Goal: Task Accomplishment & Management: Use online tool/utility

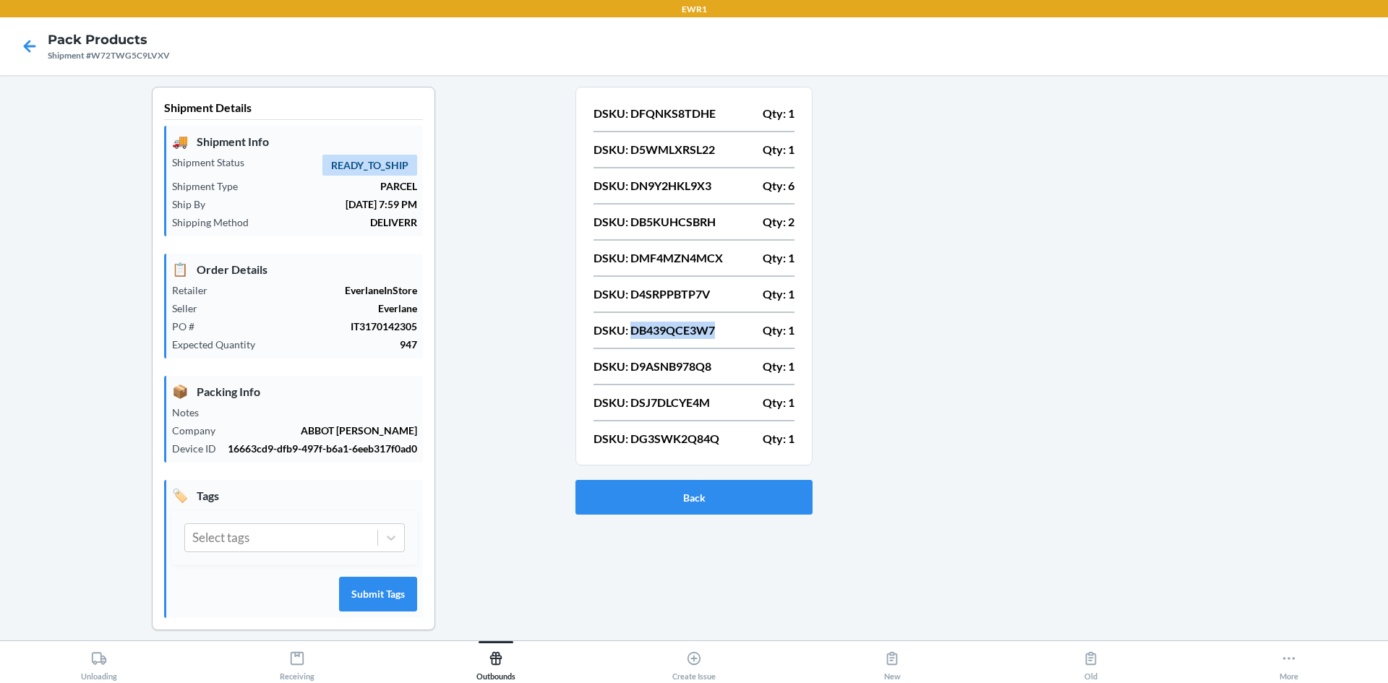
drag, startPoint x: 718, startPoint y: 328, endPoint x: 625, endPoint y: 336, distance: 93.7
click at [625, 336] on div "DSKU: DB439QCE3W7 Qty: 1" at bounding box center [694, 330] width 201 height 17
copy p "DB439QCE3W7"
drag, startPoint x: 709, startPoint y: 364, endPoint x: 628, endPoint y: 369, distance: 81.1
click at [628, 369] on div "DSKU: D9ASNB978Q8 Qty: 1" at bounding box center [694, 366] width 201 height 17
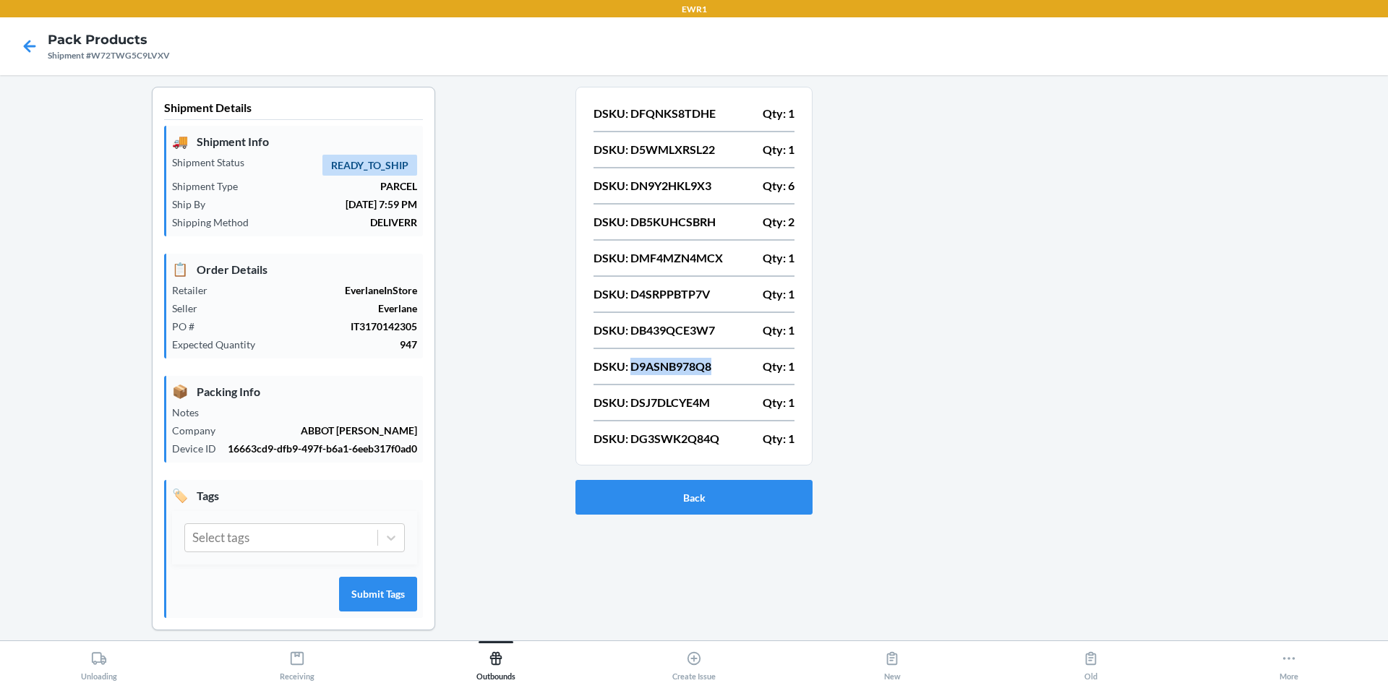
copy p "D9ASNB978Q8"
drag, startPoint x: 716, startPoint y: 403, endPoint x: 628, endPoint y: 403, distance: 87.5
click at [628, 403] on div "DSKU: DSJ7DLCYE4M Qty: 1" at bounding box center [694, 402] width 201 height 17
copy p "DSJ7DLCYE4M"
drag, startPoint x: 716, startPoint y: 437, endPoint x: 625, endPoint y: 440, distance: 90.5
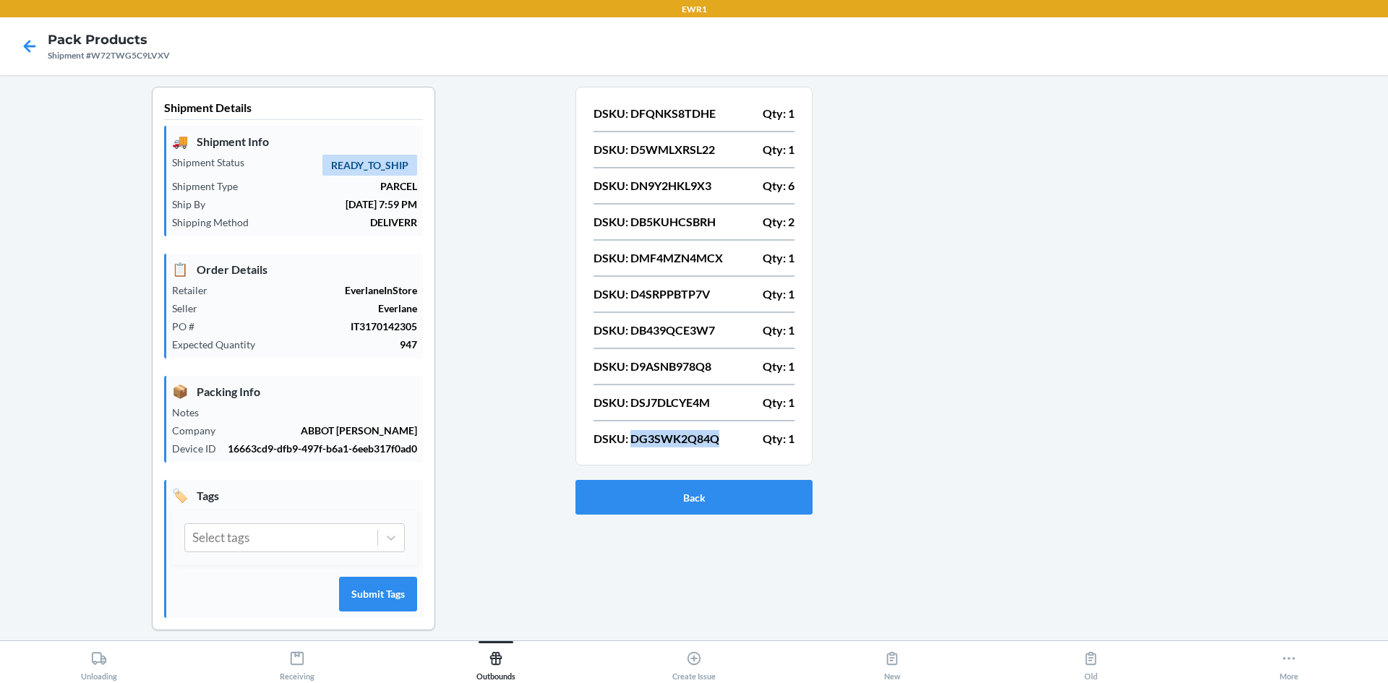
click at [625, 440] on div "DSKU: DG3SWK2Q84Q Qty: 1" at bounding box center [694, 438] width 201 height 17
copy p "DG3SWK2Q84Q"
click at [859, 418] on div at bounding box center [1095, 370] width 564 height 567
click at [25, 46] on icon at bounding box center [30, 46] width 12 height 12
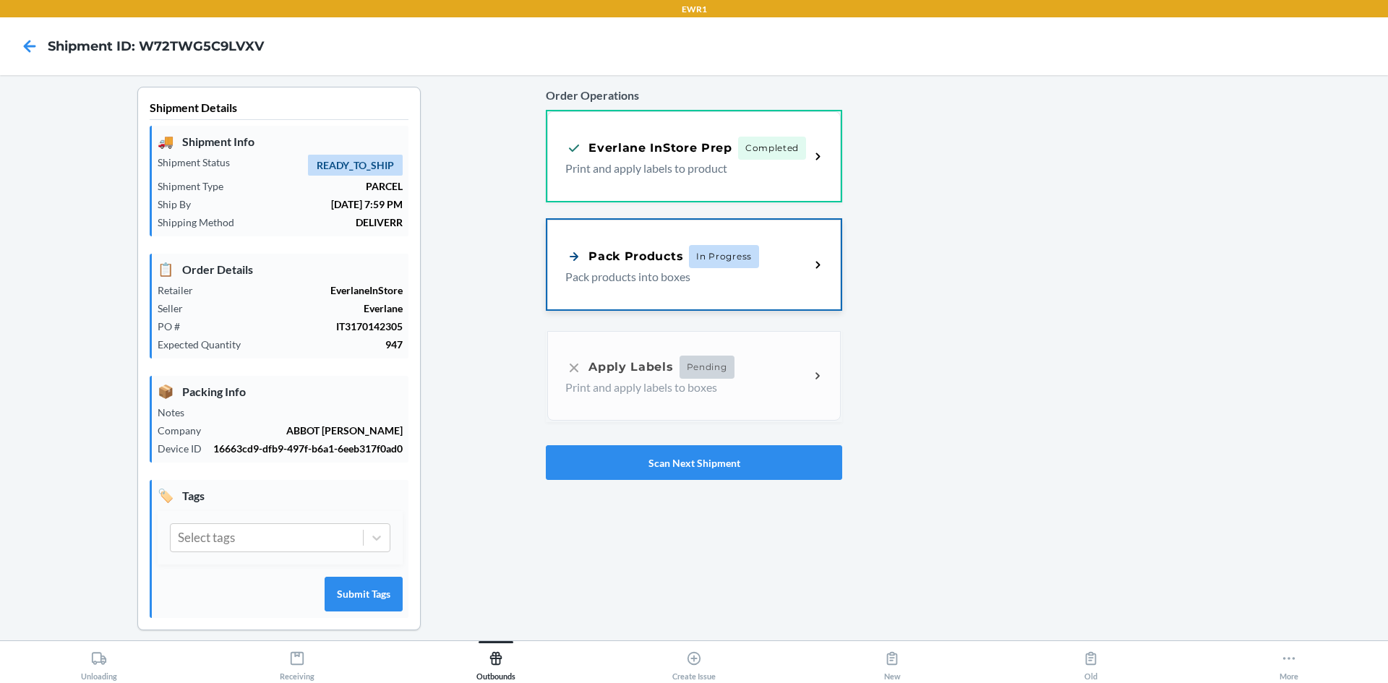
click at [658, 261] on div "Pack Products" at bounding box center [624, 256] width 118 height 18
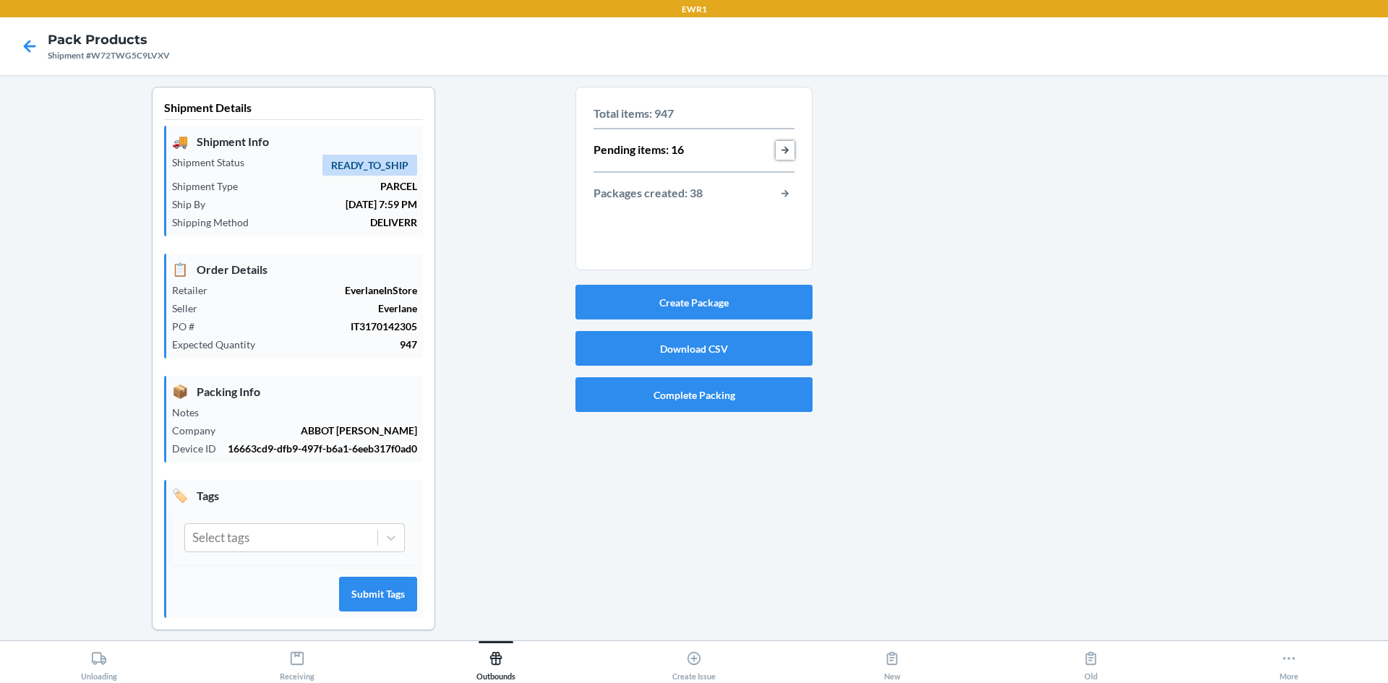
click at [785, 152] on button "button-view-pending-items" at bounding box center [785, 150] width 19 height 19
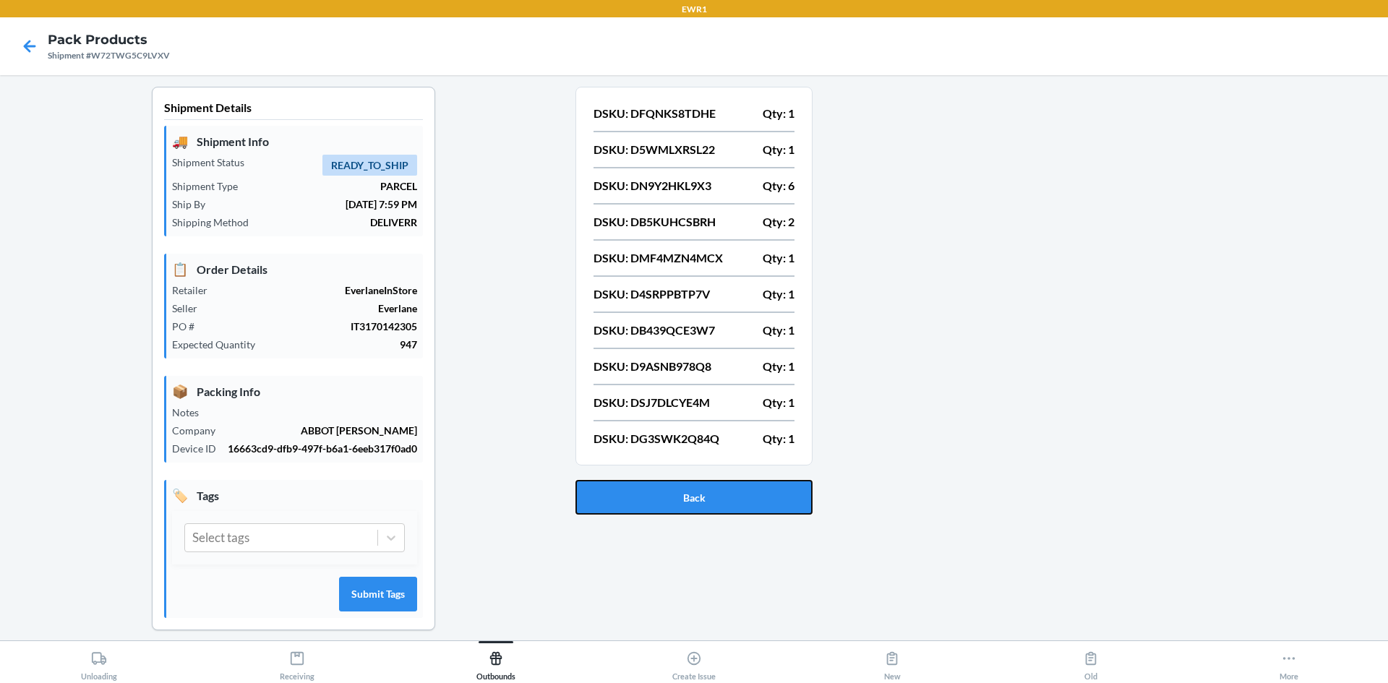
click at [778, 489] on button "Back" at bounding box center [694, 497] width 237 height 35
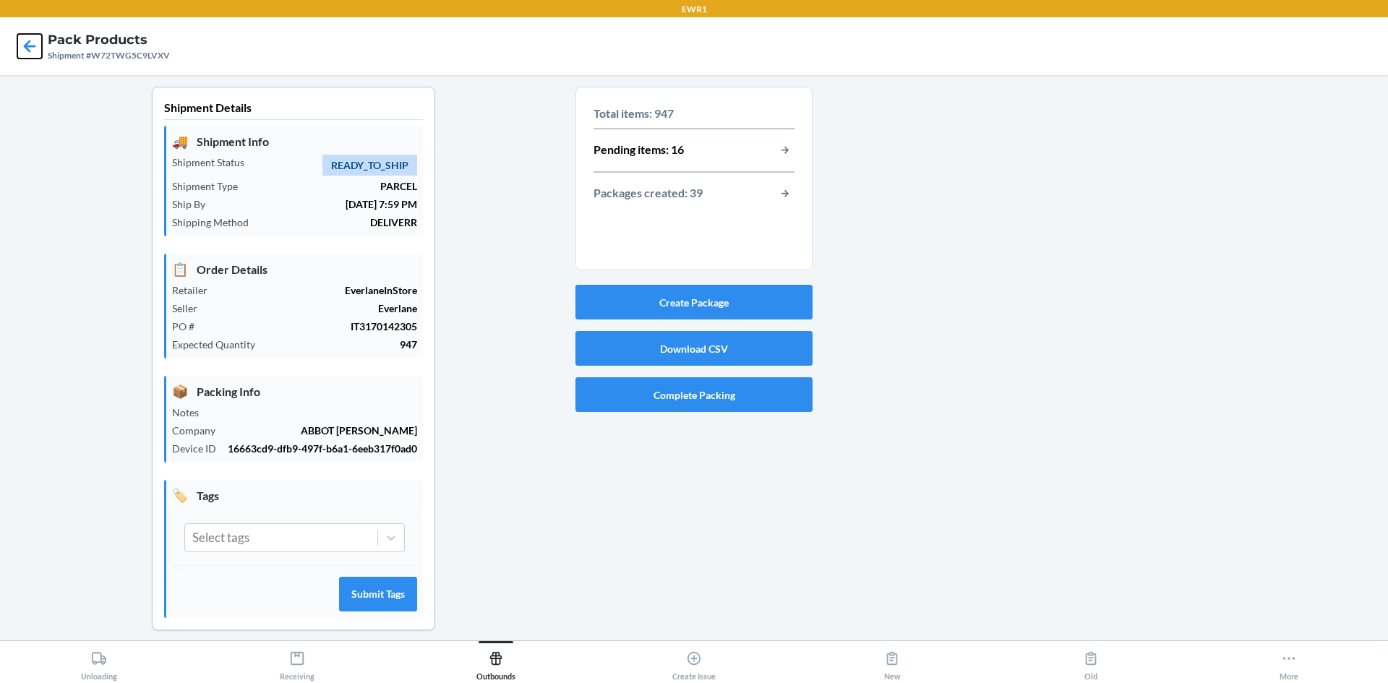
click at [25, 42] on icon at bounding box center [29, 46] width 25 height 25
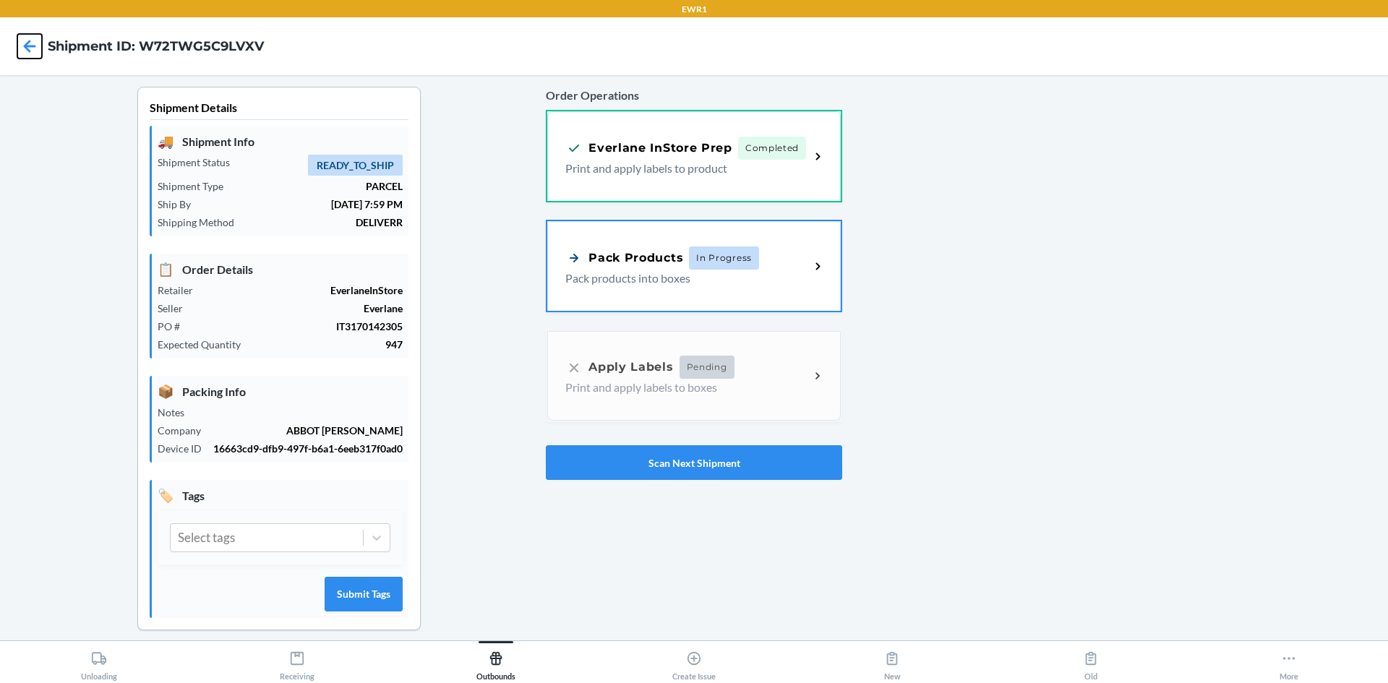
click at [30, 35] on icon at bounding box center [29, 46] width 25 height 25
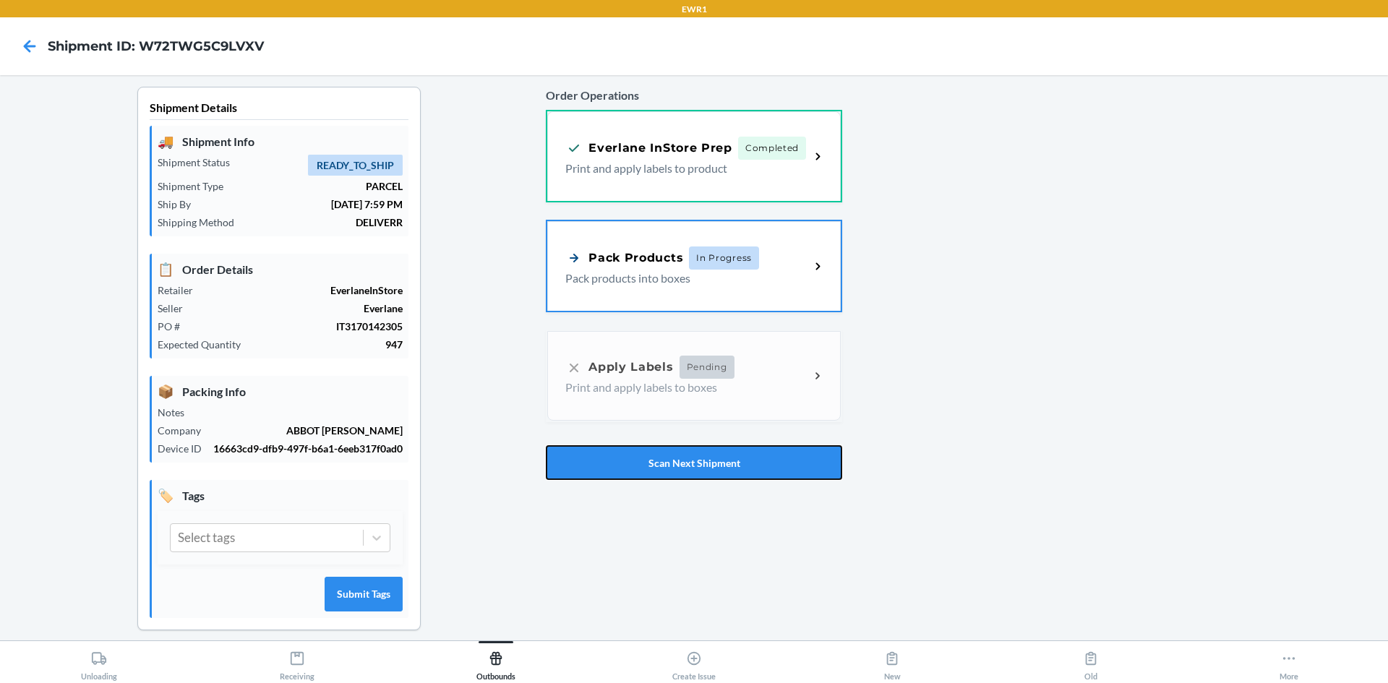
drag, startPoint x: 654, startPoint y: 467, endPoint x: 654, endPoint y: 457, distance: 10.1
click at [654, 467] on button "Scan Next Shipment" at bounding box center [694, 462] width 296 height 35
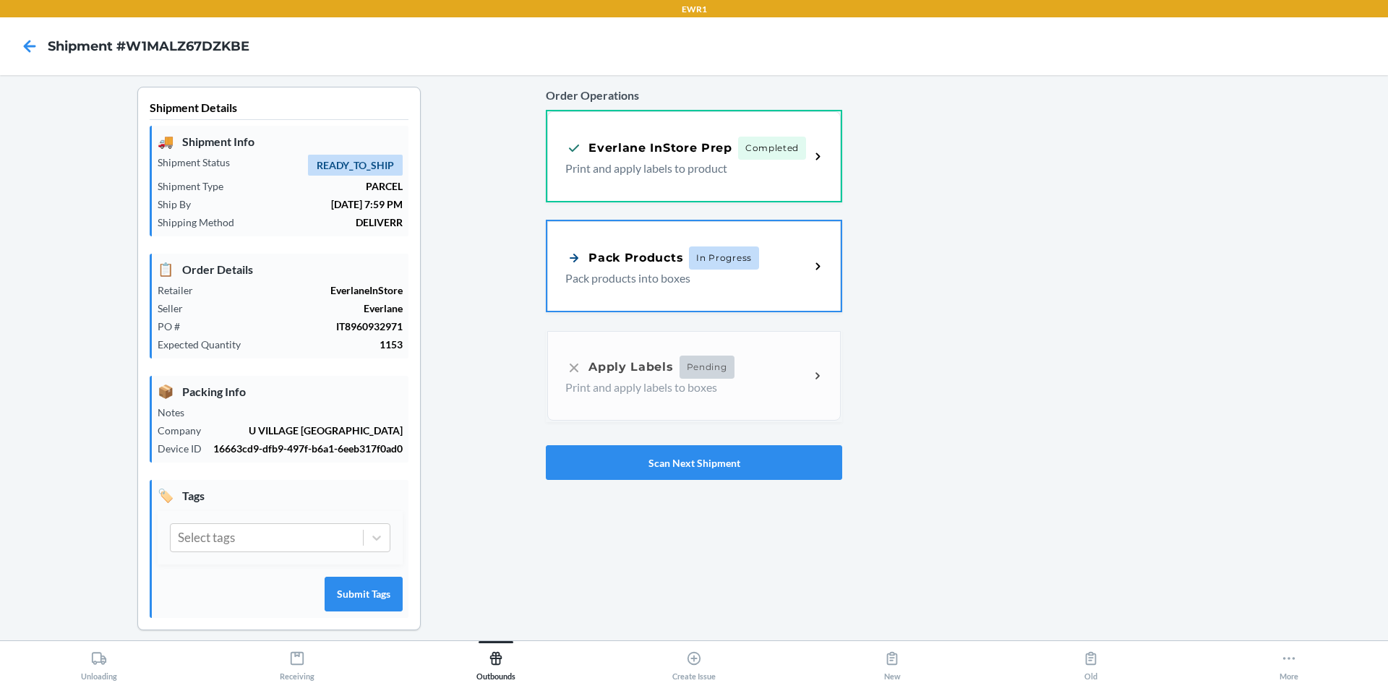
click at [654, 272] on p "Pack products into boxes" at bounding box center [681, 278] width 233 height 17
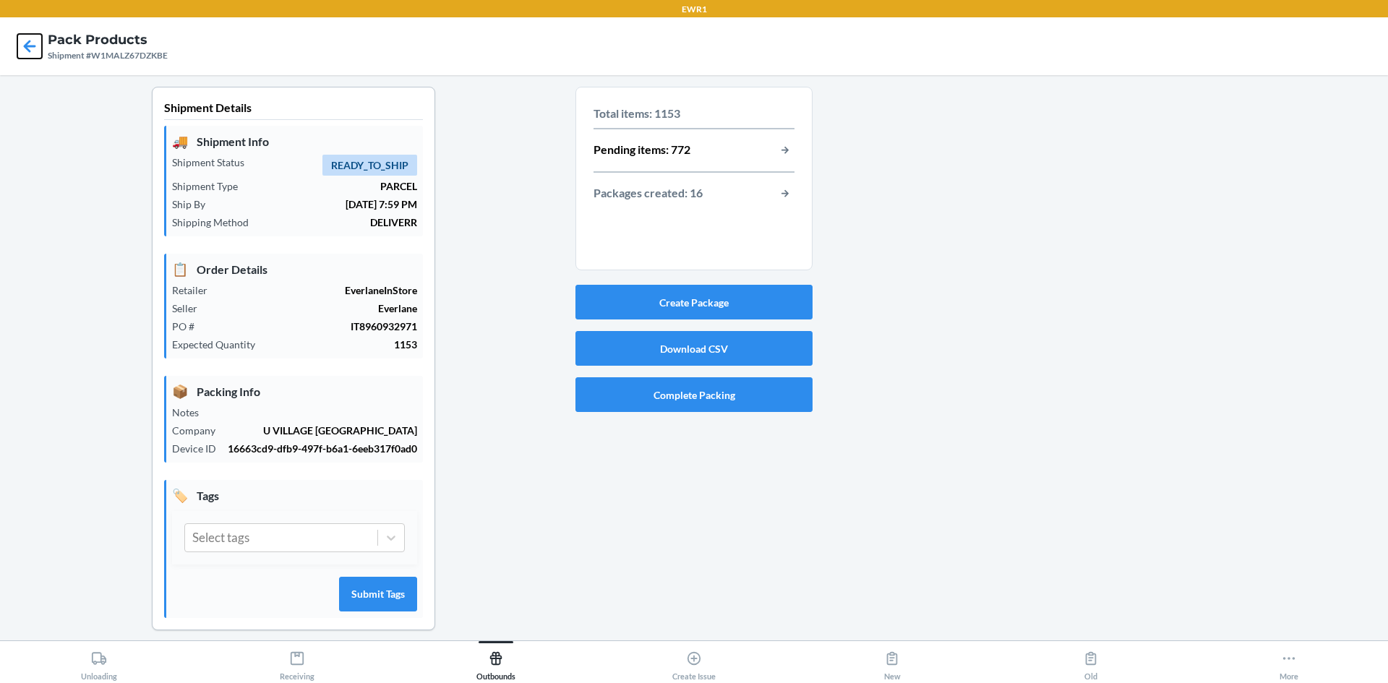
click at [23, 54] on icon at bounding box center [29, 46] width 25 height 25
